Goal: Information Seeking & Learning: Learn about a topic

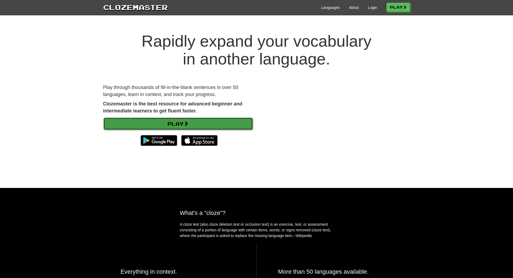
click at [171, 122] on link "Play" at bounding box center [177, 123] width 149 height 12
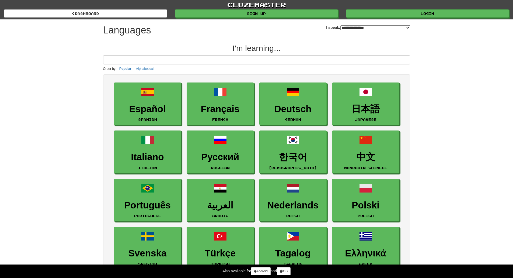
select select "*******"
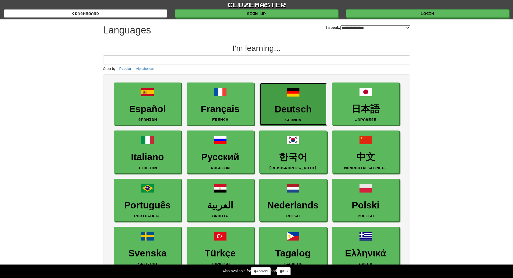
click at [277, 101] on link "Deutsch German" at bounding box center [293, 104] width 67 height 43
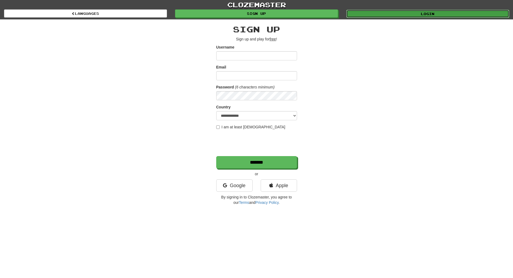
click at [455, 13] on link "Login" at bounding box center [427, 14] width 163 height 8
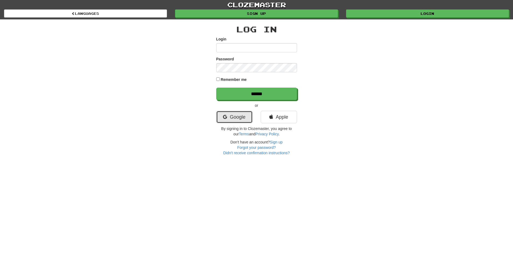
click at [233, 118] on link "Google" at bounding box center [234, 117] width 36 height 12
click at [234, 118] on link "Google" at bounding box center [234, 117] width 36 height 12
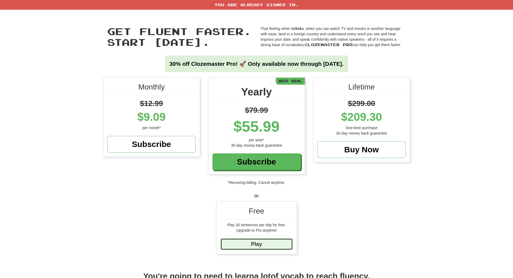
click at [267, 240] on link "Play" at bounding box center [256, 244] width 72 height 12
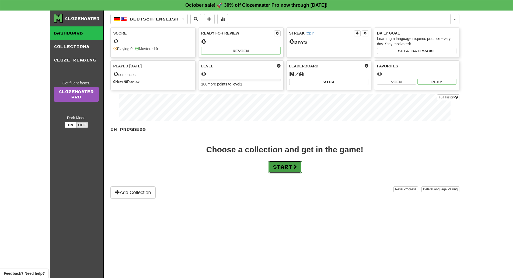
click at [287, 165] on button "Start" at bounding box center [285, 166] width 34 height 12
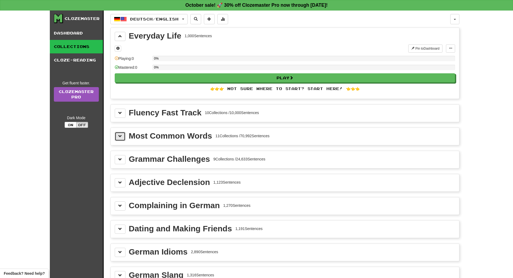
click at [118, 132] on button at bounding box center [120, 136] width 11 height 9
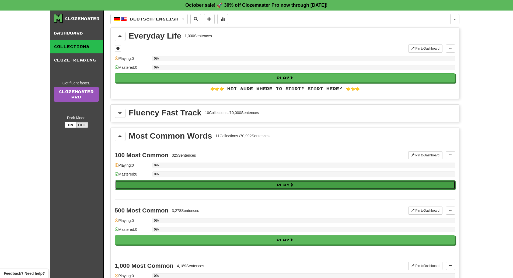
click at [172, 186] on button "Play" at bounding box center [285, 184] width 340 height 9
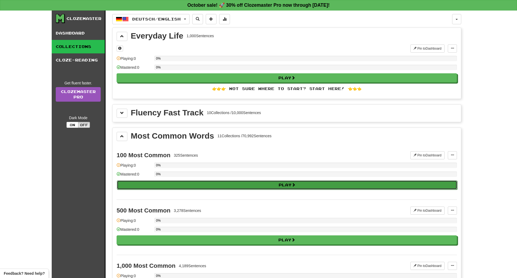
select select "**"
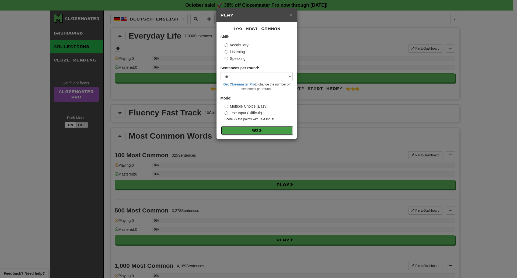
click at [227, 129] on button "Go" at bounding box center [257, 130] width 72 height 9
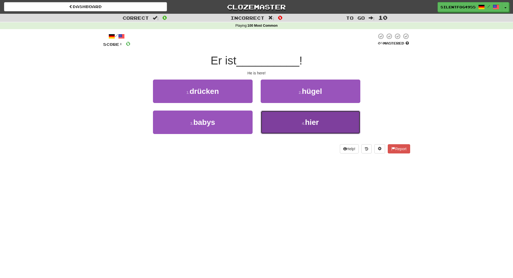
click at [288, 118] on button "4 . hier" at bounding box center [311, 121] width 100 height 23
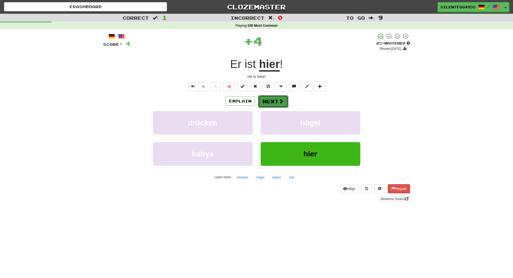
click at [273, 98] on button "Next" at bounding box center [273, 101] width 30 height 12
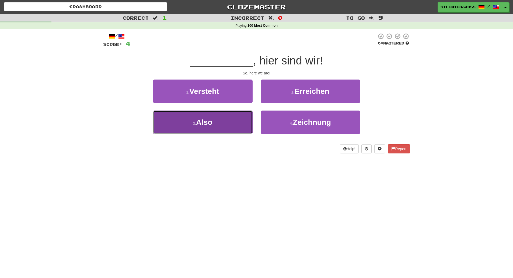
click at [230, 126] on button "3 . Also" at bounding box center [203, 121] width 100 height 23
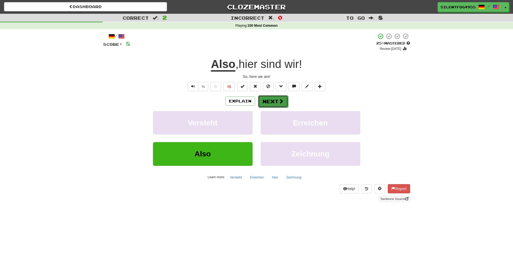
click at [275, 100] on button "Next" at bounding box center [273, 101] width 30 height 12
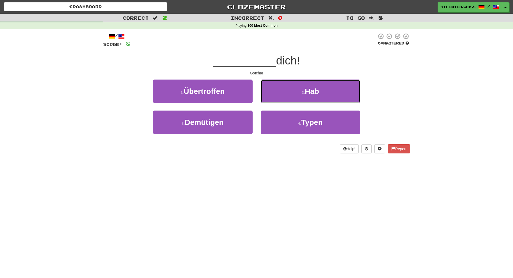
click at [280, 93] on button "2 . Hab" at bounding box center [311, 90] width 100 height 23
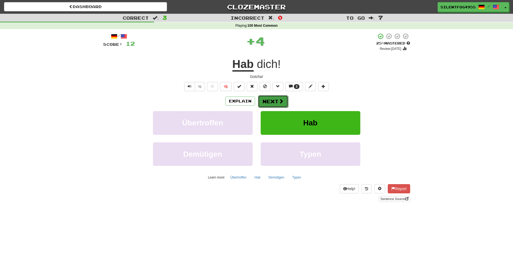
click at [272, 100] on button "Next" at bounding box center [273, 101] width 30 height 12
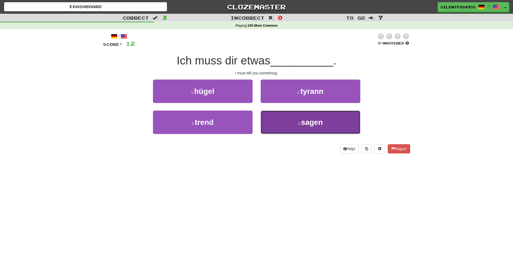
click at [282, 118] on button "4 . sagen" at bounding box center [311, 121] width 100 height 23
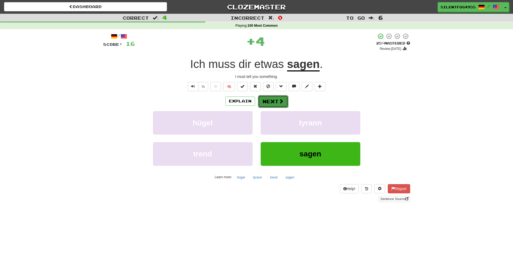
click at [281, 97] on button "Next" at bounding box center [273, 101] width 30 height 12
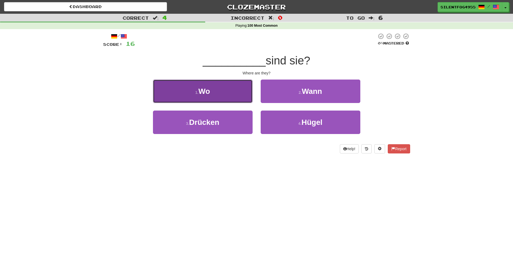
click at [238, 93] on button "1 . Wo" at bounding box center [203, 90] width 100 height 23
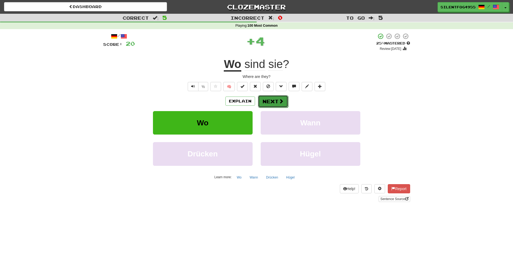
click at [265, 96] on button "Next" at bounding box center [273, 101] width 30 height 12
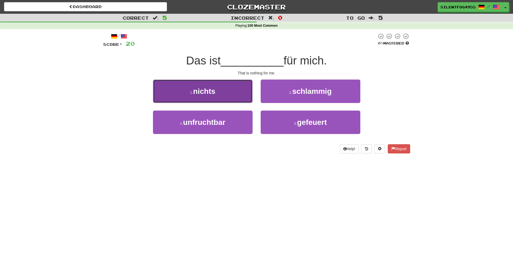
click at [229, 93] on button "1 . nichts" at bounding box center [203, 90] width 100 height 23
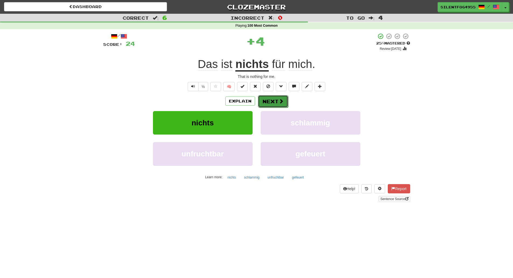
click at [269, 103] on button "Next" at bounding box center [273, 101] width 30 height 12
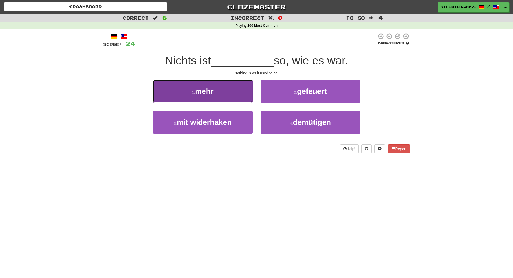
click at [178, 85] on button "1 . mehr" at bounding box center [203, 90] width 100 height 23
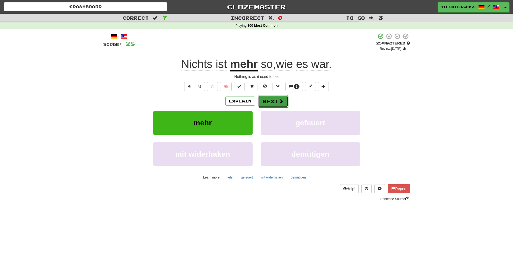
click at [276, 104] on button "Next" at bounding box center [273, 101] width 30 height 12
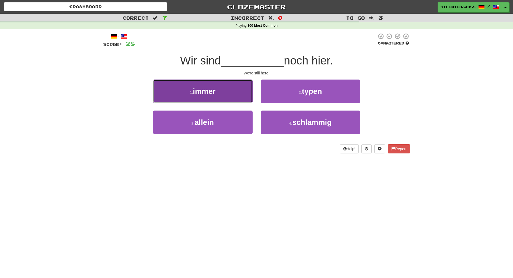
click at [248, 87] on button "1 . immer" at bounding box center [203, 90] width 100 height 23
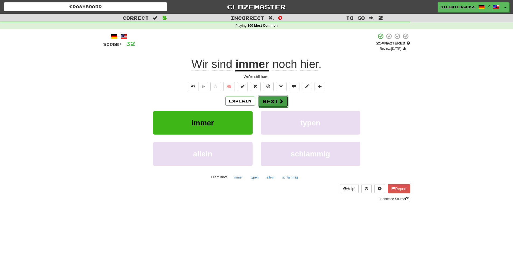
click at [281, 102] on span at bounding box center [281, 101] width 5 height 5
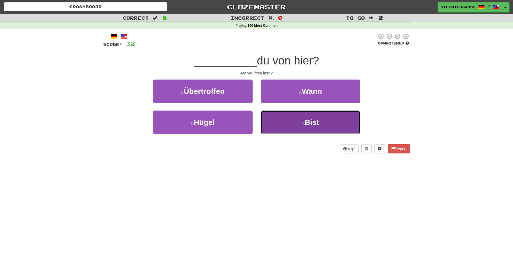
click at [283, 126] on button "4 . Bist" at bounding box center [311, 121] width 100 height 23
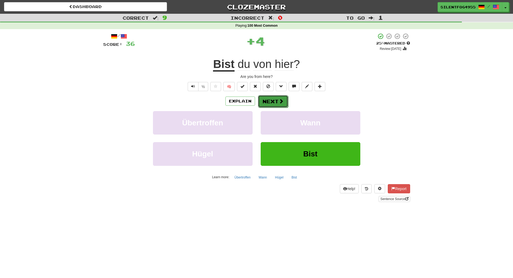
click at [275, 96] on button "Next" at bounding box center [273, 101] width 30 height 12
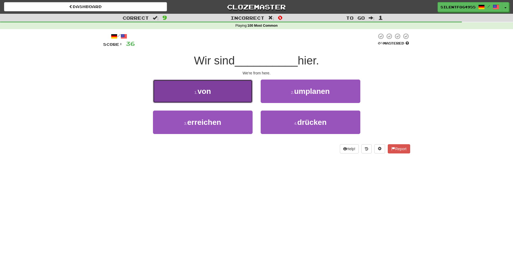
click at [229, 93] on button "1 . von" at bounding box center [203, 90] width 100 height 23
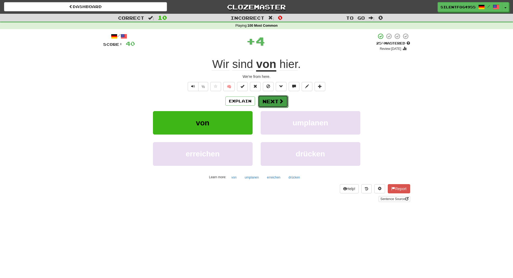
click at [274, 104] on button "Next" at bounding box center [273, 101] width 30 height 12
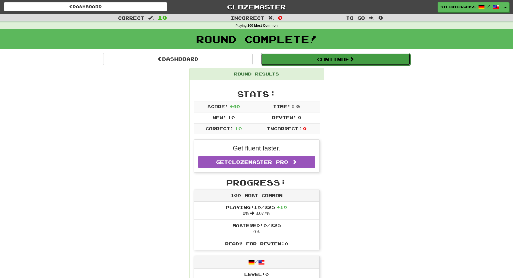
click at [312, 63] on button "Continue" at bounding box center [335, 59] width 149 height 12
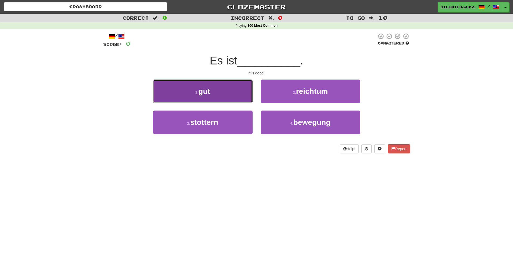
click at [241, 97] on button "1 . gut" at bounding box center [203, 90] width 100 height 23
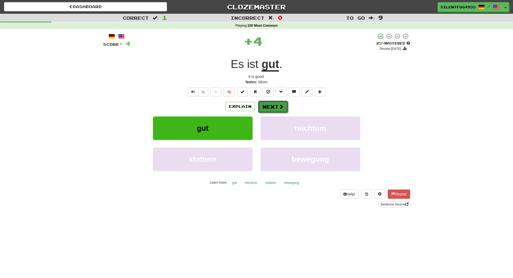
click at [279, 106] on span at bounding box center [281, 106] width 5 height 5
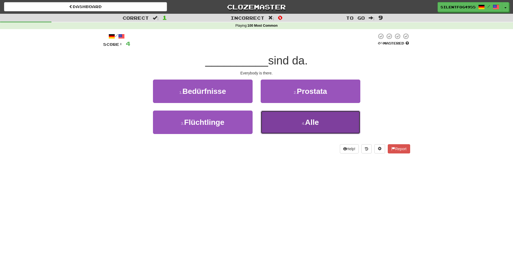
click at [318, 124] on span "Alle" at bounding box center [312, 122] width 14 height 8
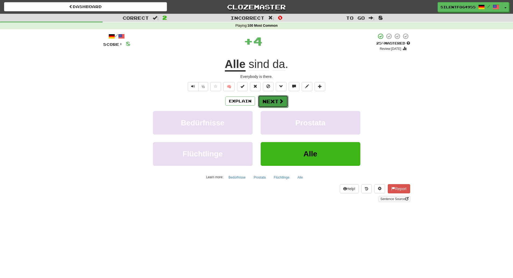
click at [277, 101] on button "Next" at bounding box center [273, 101] width 30 height 12
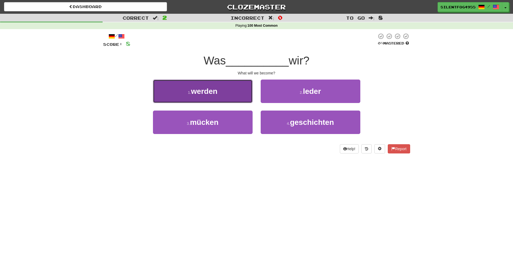
click at [229, 97] on button "1 . werden" at bounding box center [203, 90] width 100 height 23
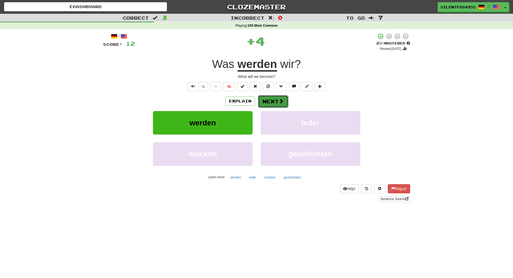
click at [276, 106] on button "Next" at bounding box center [273, 101] width 30 height 12
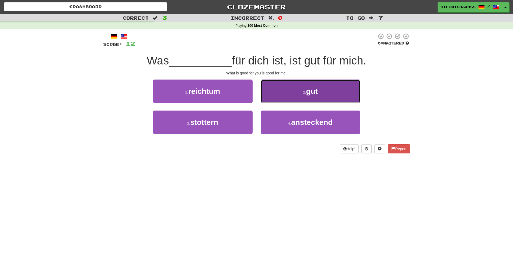
click at [285, 91] on button "2 . gut" at bounding box center [311, 90] width 100 height 23
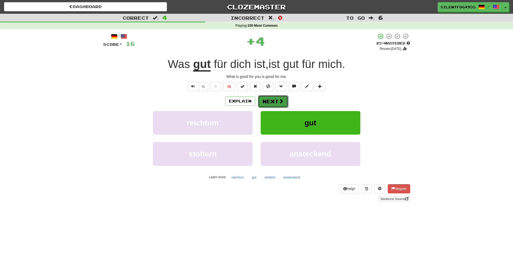
click at [279, 99] on span at bounding box center [281, 101] width 5 height 5
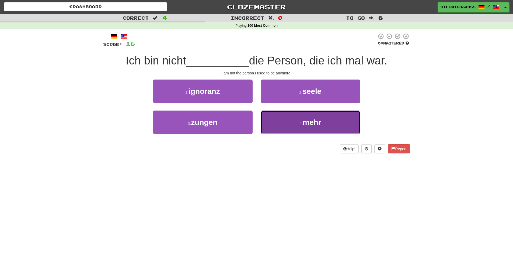
click at [292, 121] on button "4 . mehr" at bounding box center [311, 121] width 100 height 23
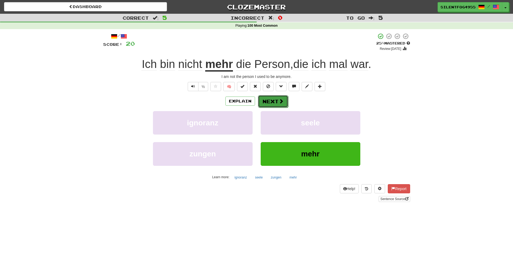
click at [276, 100] on button "Next" at bounding box center [273, 101] width 30 height 12
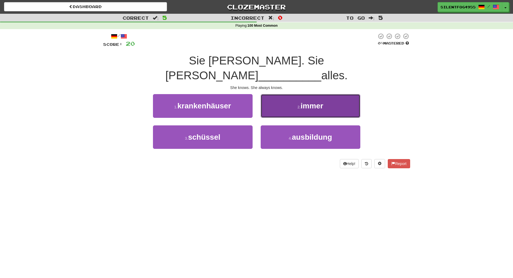
click at [273, 94] on button "2 . immer" at bounding box center [311, 105] width 100 height 23
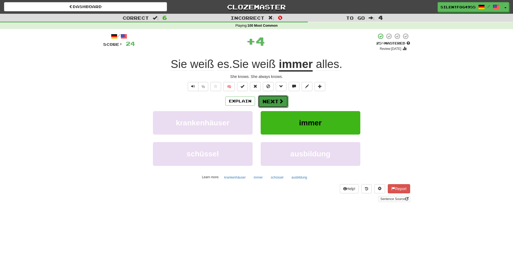
click at [266, 99] on button "Next" at bounding box center [273, 101] width 30 height 12
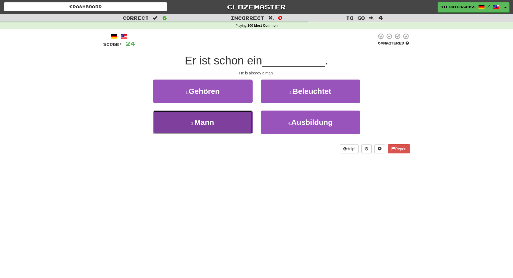
click at [202, 122] on span "Mann" at bounding box center [204, 122] width 20 height 8
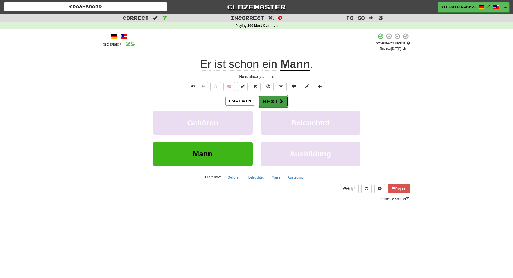
click at [257, 96] on div "Explain Next" at bounding box center [256, 101] width 307 height 12
click at [264, 100] on button "Next" at bounding box center [273, 101] width 30 height 12
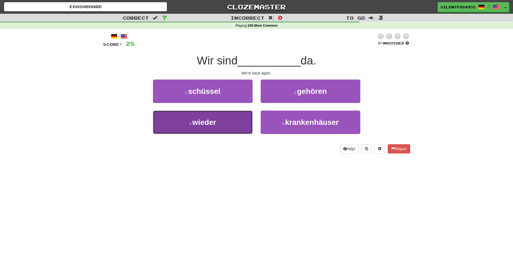
click at [191, 115] on button "3 . wieder" at bounding box center [203, 121] width 100 height 23
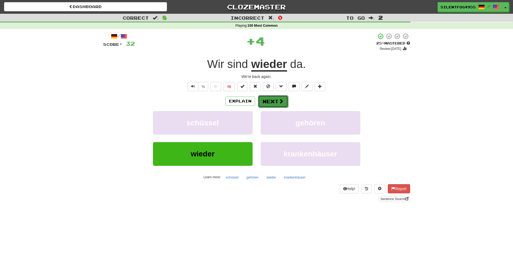
click at [271, 104] on button "Next" at bounding box center [273, 101] width 30 height 12
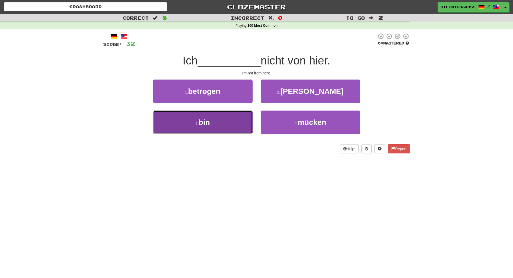
click at [243, 119] on button "3 . bin" at bounding box center [203, 121] width 100 height 23
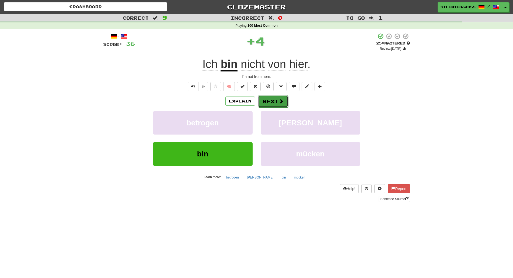
click at [271, 99] on button "Next" at bounding box center [273, 101] width 30 height 12
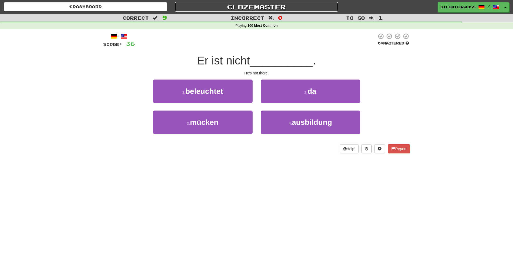
click at [240, 4] on link "Clozemaster" at bounding box center [256, 6] width 163 height 9
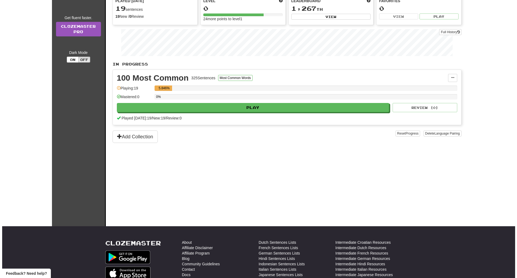
scroll to position [81, 0]
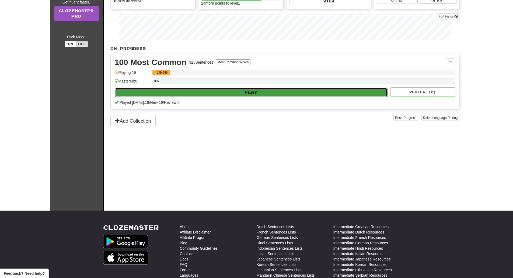
click at [220, 91] on button "Play" at bounding box center [251, 91] width 272 height 9
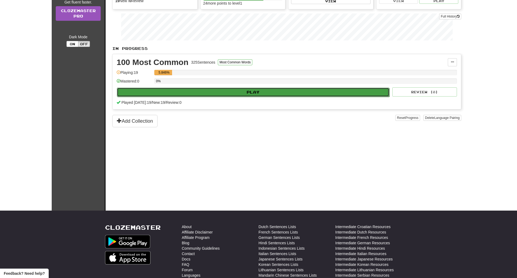
select select "**"
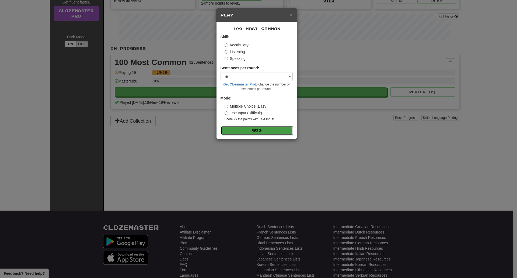
click at [265, 134] on button "Go" at bounding box center [257, 130] width 72 height 9
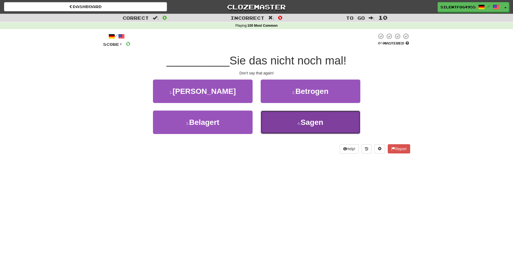
click at [281, 121] on button "4 . Sagen" at bounding box center [311, 121] width 100 height 23
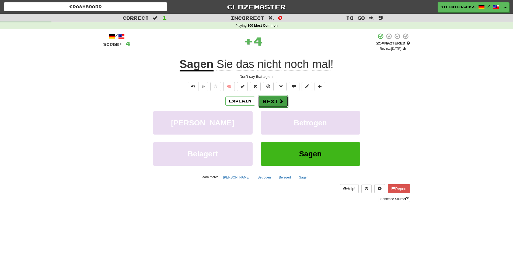
click at [272, 99] on button "Next" at bounding box center [273, 101] width 30 height 12
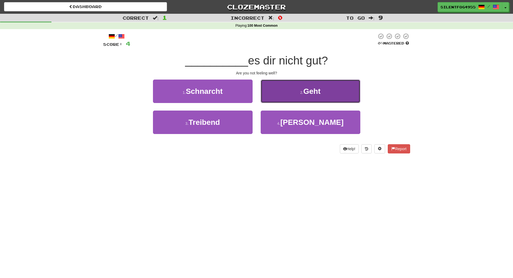
click at [279, 97] on button "2 . Geht" at bounding box center [311, 90] width 100 height 23
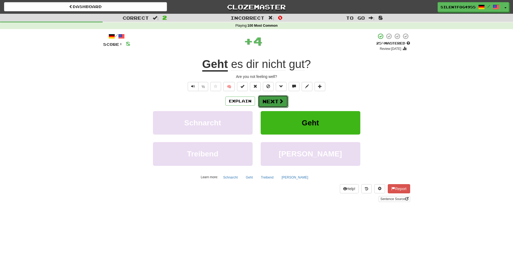
click at [267, 101] on button "Next" at bounding box center [273, 101] width 30 height 12
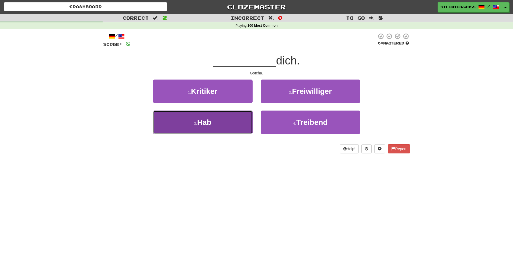
click at [228, 127] on button "3 . Hab" at bounding box center [203, 121] width 100 height 23
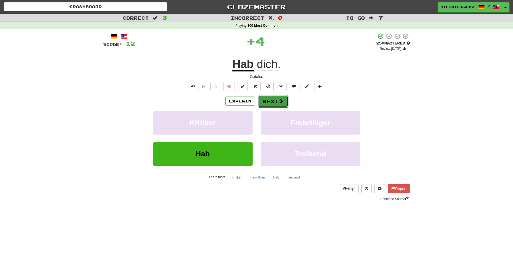
click at [273, 103] on button "Next" at bounding box center [273, 101] width 30 height 12
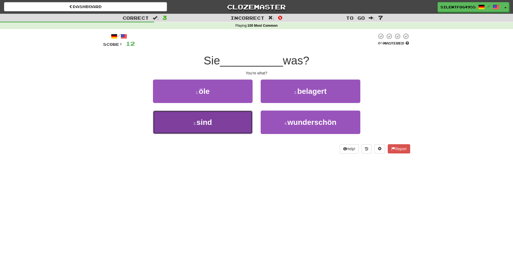
click at [213, 115] on button "3 . sind" at bounding box center [203, 121] width 100 height 23
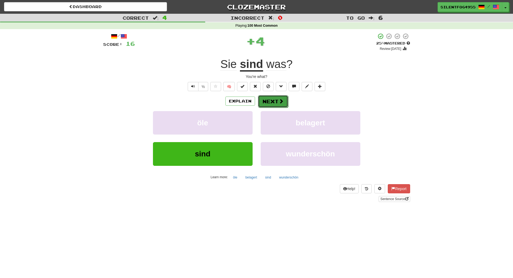
click at [283, 99] on button "Next" at bounding box center [273, 101] width 30 height 12
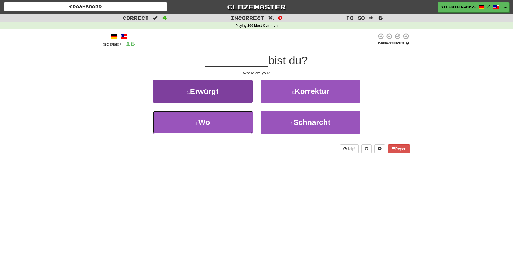
drag, startPoint x: 222, startPoint y: 125, endPoint x: 228, endPoint y: 121, distance: 6.8
click at [222, 125] on button "3 . Wo" at bounding box center [203, 121] width 100 height 23
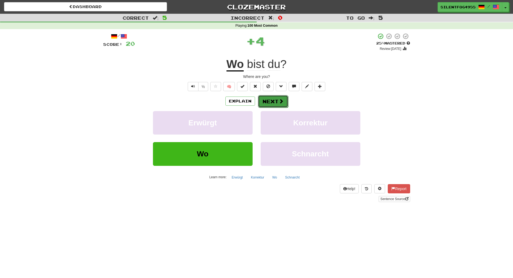
click at [262, 105] on button "Next" at bounding box center [273, 101] width 30 height 12
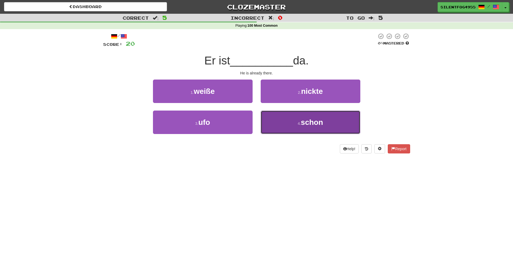
click at [278, 121] on button "4 . schon" at bounding box center [311, 121] width 100 height 23
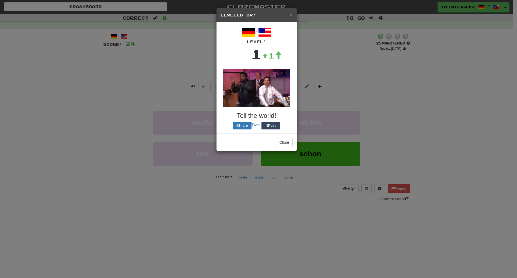
click at [268, 97] on div "/ Level: 1 +1 Tell the world! Share Tweet Post" at bounding box center [256, 77] width 72 height 103
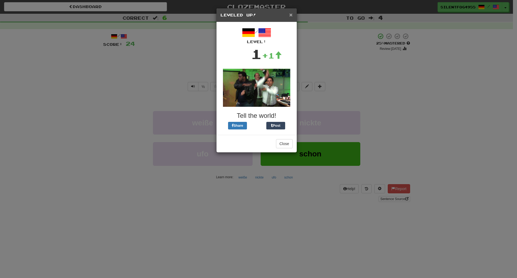
click at [290, 15] on span "×" at bounding box center [290, 15] width 3 height 6
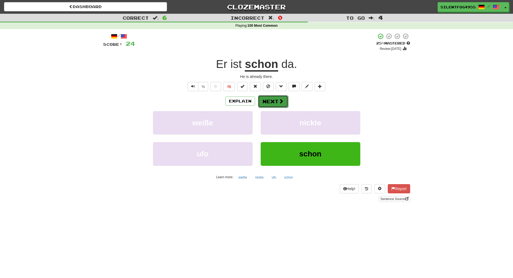
click at [265, 104] on button "Next" at bounding box center [273, 101] width 30 height 12
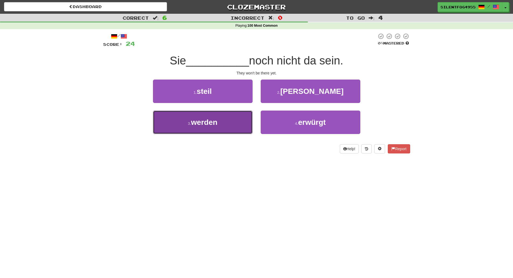
click at [238, 113] on button "3 . werden" at bounding box center [203, 121] width 100 height 23
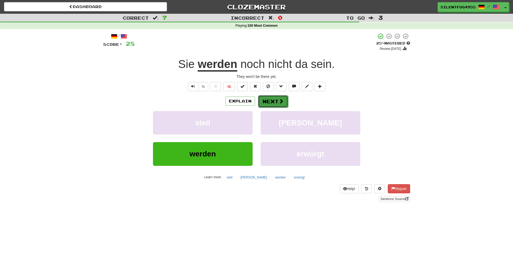
click at [264, 99] on button "Next" at bounding box center [273, 101] width 30 height 12
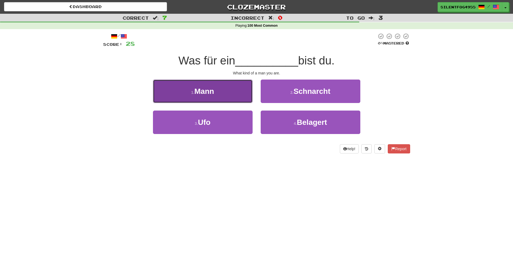
click at [236, 84] on button "1 . Mann" at bounding box center [203, 90] width 100 height 23
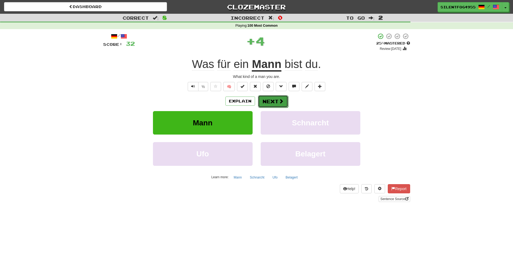
click at [273, 102] on button "Next" at bounding box center [273, 101] width 30 height 12
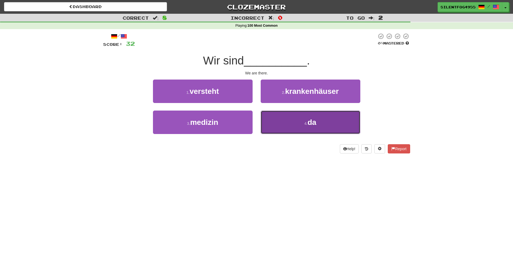
click at [300, 121] on button "4 . da" at bounding box center [311, 121] width 100 height 23
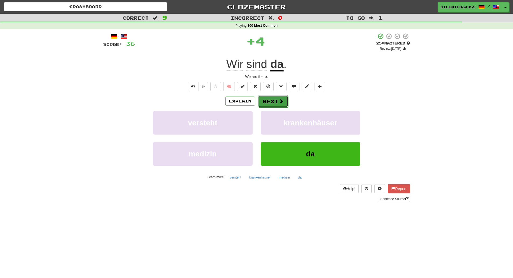
click at [274, 104] on button "Next" at bounding box center [273, 101] width 30 height 12
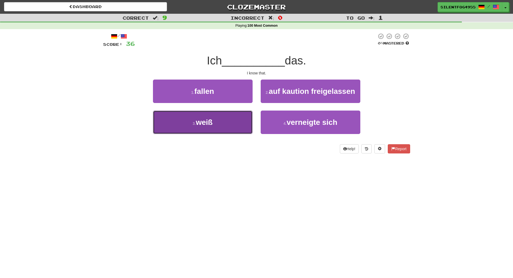
click at [234, 118] on button "3 . weiß" at bounding box center [203, 121] width 100 height 23
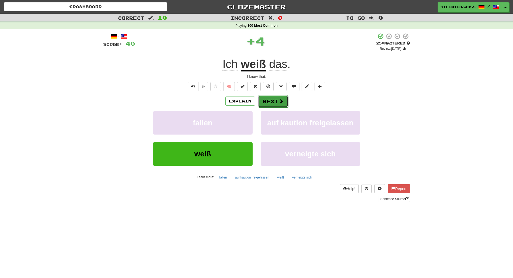
click at [272, 99] on button "Next" at bounding box center [273, 101] width 30 height 12
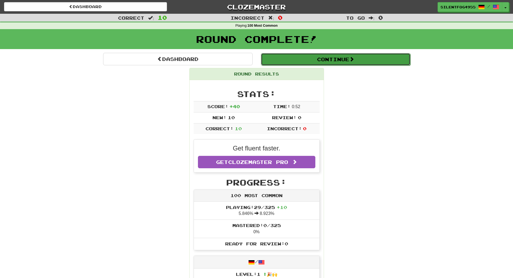
click at [310, 61] on button "Continue" at bounding box center [335, 59] width 149 height 12
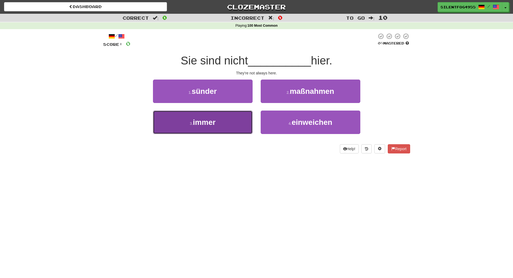
click at [242, 117] on button "3 . immer" at bounding box center [203, 121] width 100 height 23
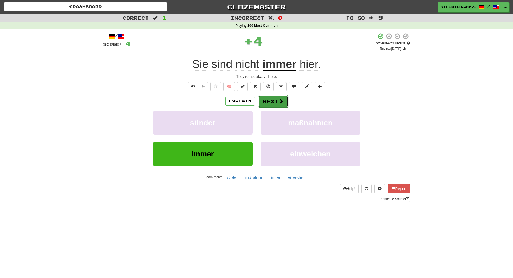
click at [265, 98] on button "Next" at bounding box center [273, 101] width 30 height 12
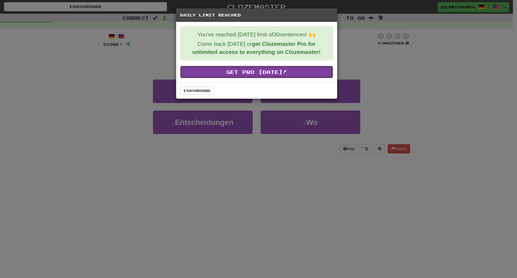
click at [275, 69] on link "Get Pro Today!" at bounding box center [256, 72] width 153 height 12
